Goal: Navigation & Orientation: Go to known website

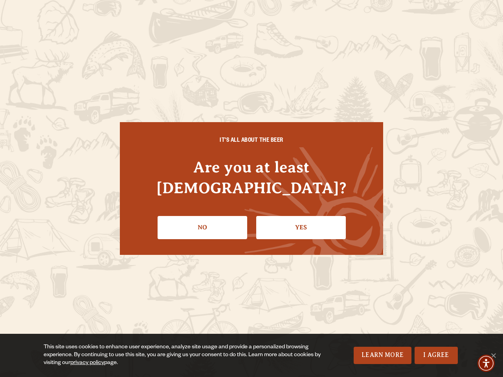
click at [251, 189] on div "IT'S ALL ABOUT THE BEER Are you at least [DEMOGRAPHIC_DATA]? No Yes" at bounding box center [251, 188] width 263 height 132
click at [486, 363] on img "Accessibility Menu" at bounding box center [485, 363] width 17 height 17
click at [486, 363] on img "Accessibility Menu" at bounding box center [486, 363] width 17 height 17
